Goal: Task Accomplishment & Management: Manage account settings

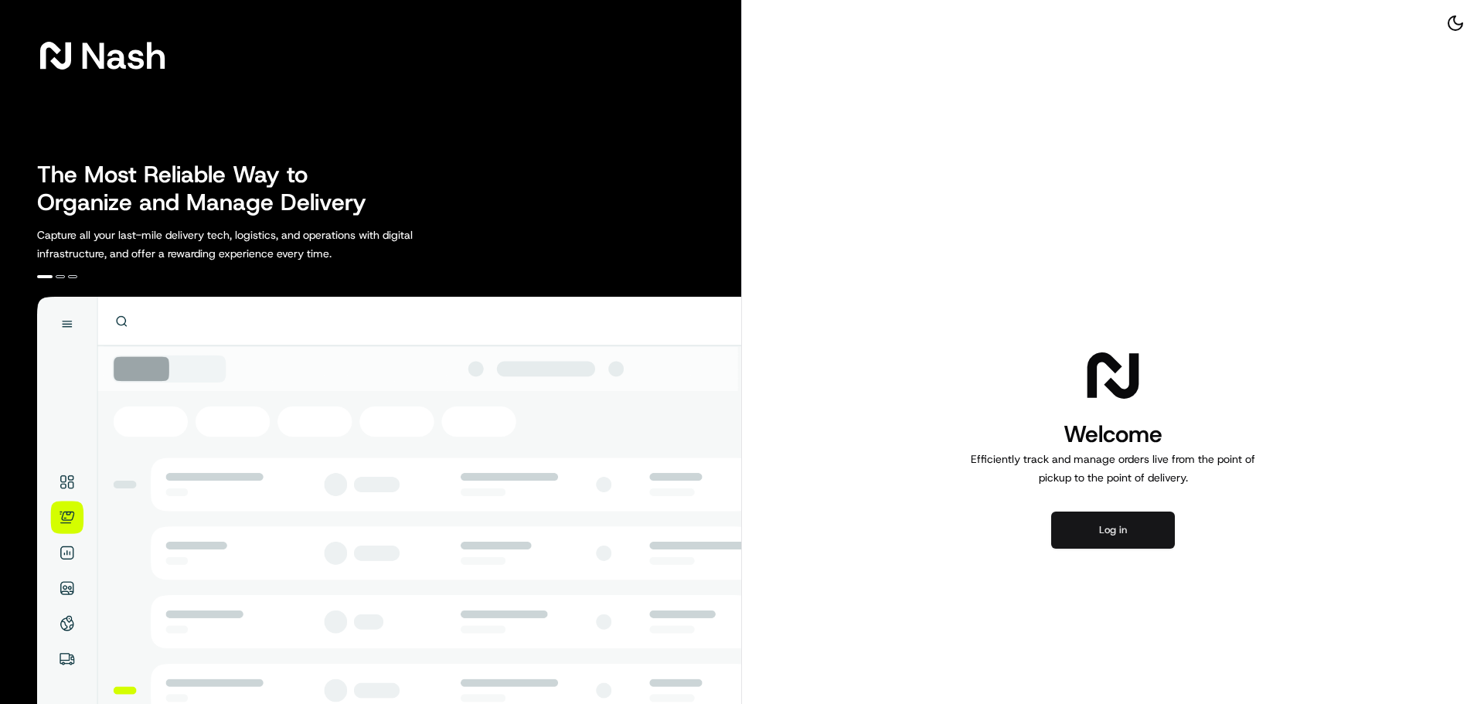
click at [1097, 536] on button "Log in" at bounding box center [1113, 530] width 124 height 37
